Goal: Task Accomplishment & Management: Use online tool/utility

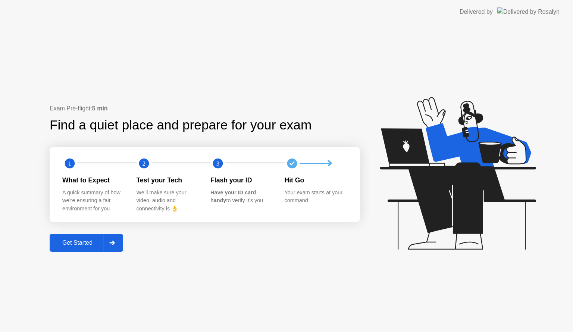
click at [83, 240] on div "Get Started" at bounding box center [77, 242] width 51 height 7
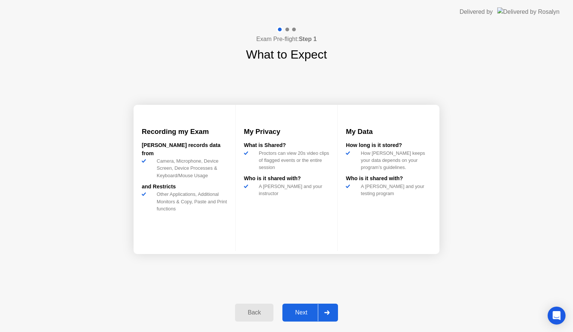
click at [300, 313] on div "Next" at bounding box center [301, 312] width 33 height 7
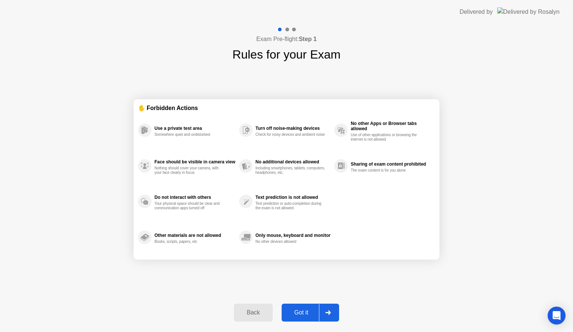
click at [300, 313] on div "Got it" at bounding box center [301, 312] width 35 height 7
select select "Available cameras"
select select "Available speakers"
select select "Available microphones"
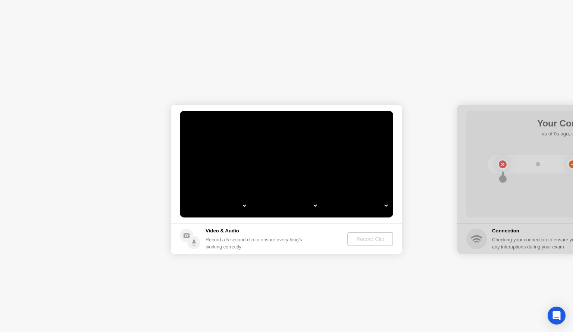
select select "*"
select select "**********"
select select "*******"
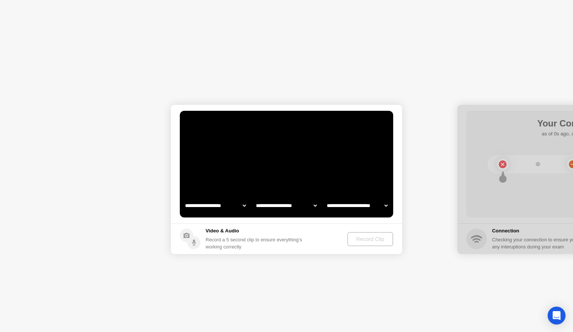
select select "*******"
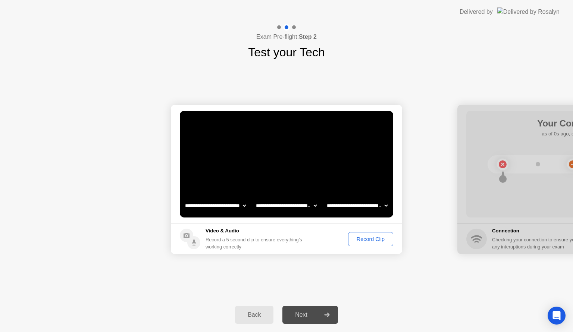
click at [370, 239] on div "Record Clip" at bounding box center [371, 239] width 40 height 6
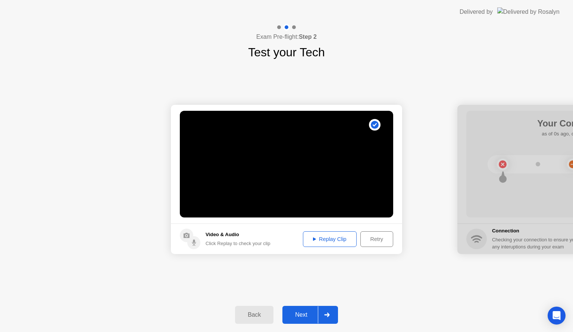
click at [301, 317] on div "Next" at bounding box center [301, 314] width 33 height 7
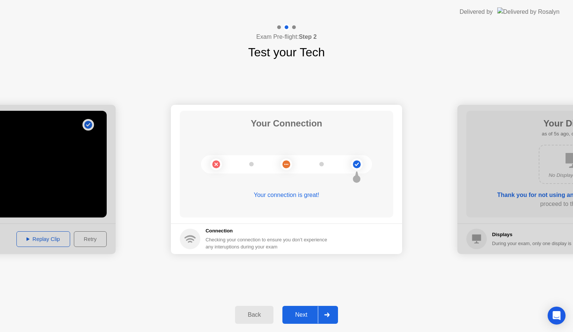
click at [301, 317] on div "Next" at bounding box center [301, 314] width 33 height 7
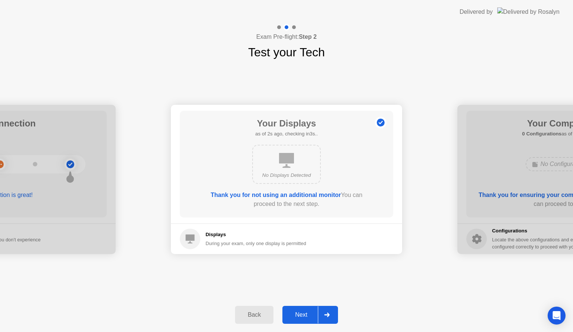
click at [301, 317] on div "Next" at bounding box center [301, 314] width 33 height 7
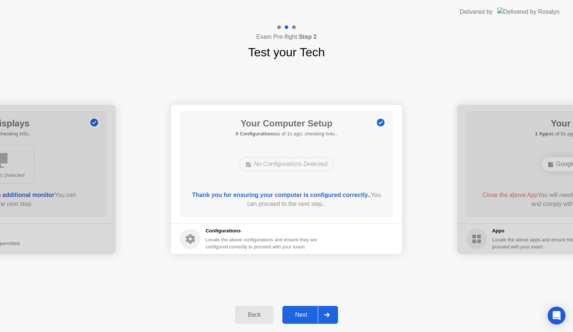
click at [301, 317] on div "Next" at bounding box center [301, 314] width 33 height 7
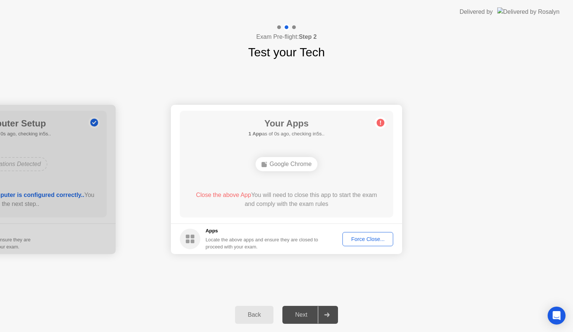
click at [357, 240] on div "Force Close..." at bounding box center [367, 239] width 45 height 6
click at [357, 237] on div "Force Close..." at bounding box center [367, 239] width 45 height 6
click at [358, 236] on div "Force Close..." at bounding box center [367, 239] width 45 height 6
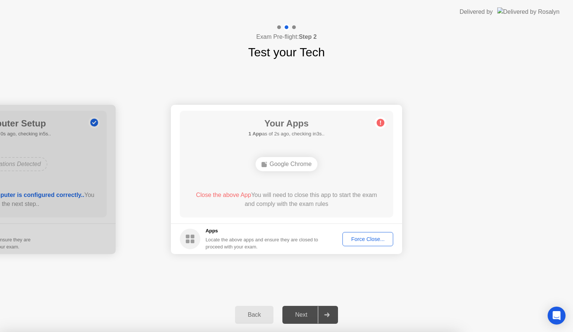
click at [354, 238] on div "Force Close..." at bounding box center [367, 239] width 45 height 6
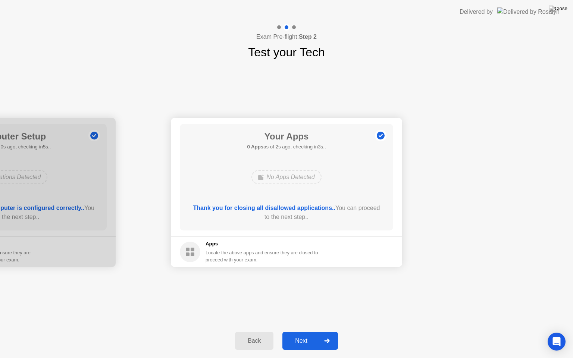
click at [303, 332] on div "Next" at bounding box center [301, 341] width 33 height 7
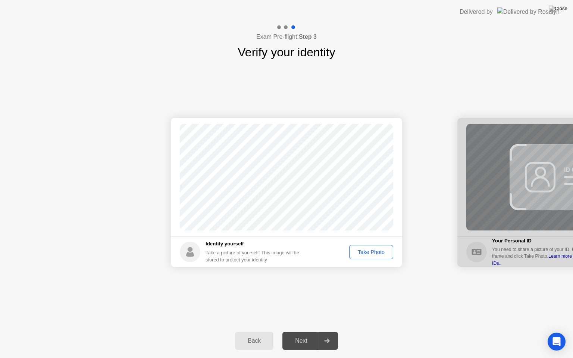
click at [361, 251] on div "Take Photo" at bounding box center [371, 252] width 39 height 6
click at [301, 332] on div "Next" at bounding box center [301, 341] width 33 height 7
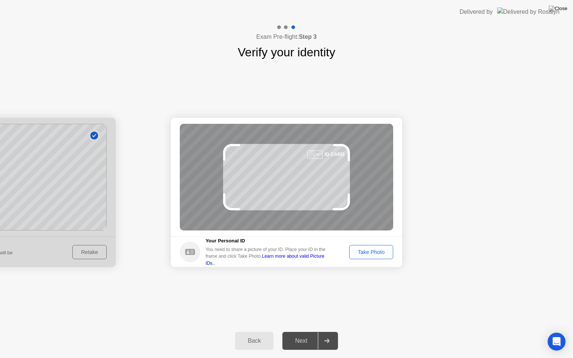
click at [372, 253] on div "Take Photo" at bounding box center [371, 252] width 39 height 6
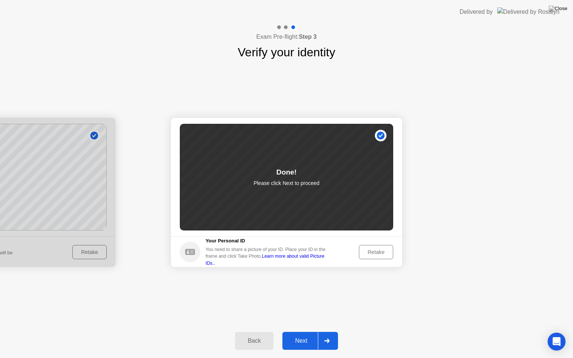
click at [299, 332] on div "Next" at bounding box center [301, 341] width 33 height 7
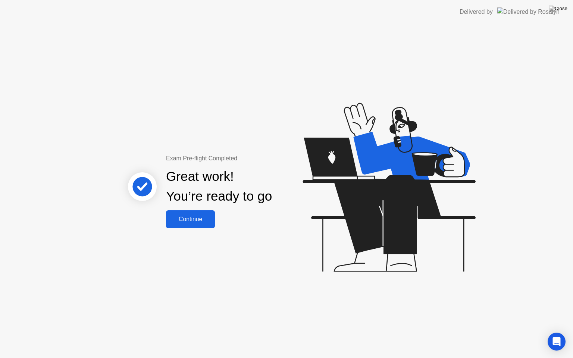
click at [186, 219] on div "Continue" at bounding box center [190, 219] width 44 height 7
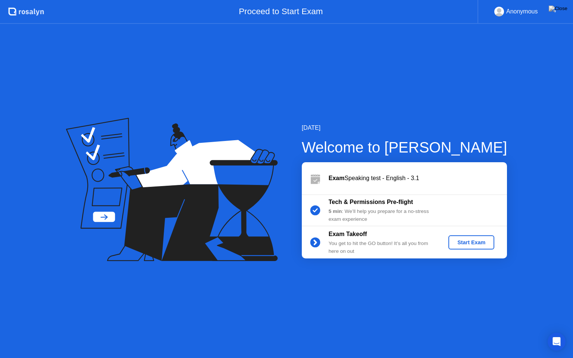
click at [462, 244] on div "Start Exam" at bounding box center [471, 242] width 40 height 6
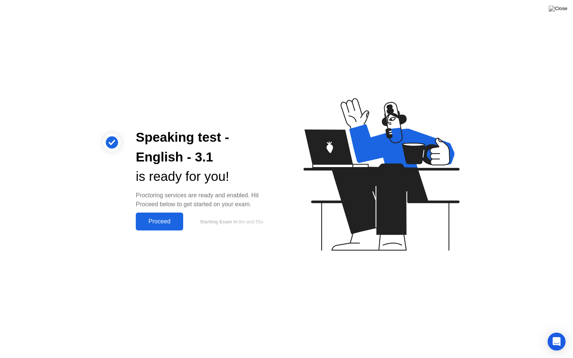
click at [157, 219] on div "Proceed" at bounding box center [159, 221] width 43 height 7
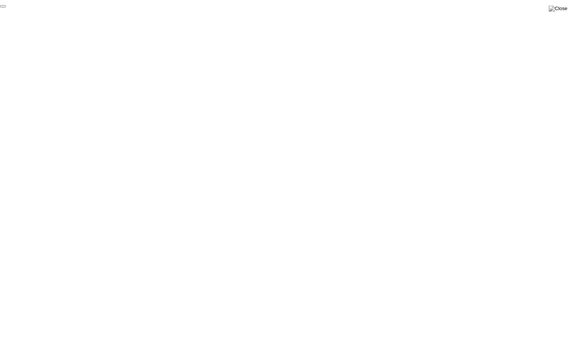
click at [6, 7] on button "End Proctoring Session" at bounding box center [3, 6] width 6 height 2
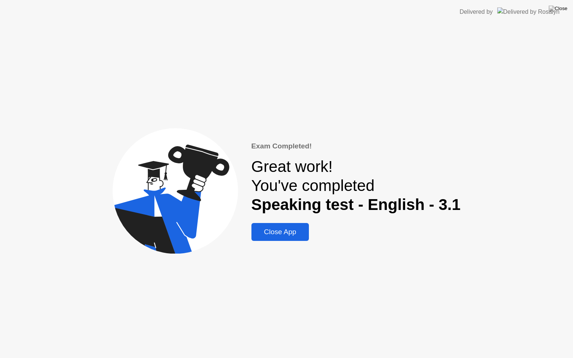
click at [291, 230] on div "Close App" at bounding box center [280, 232] width 53 height 8
